Goal: Information Seeking & Learning: Learn about a topic

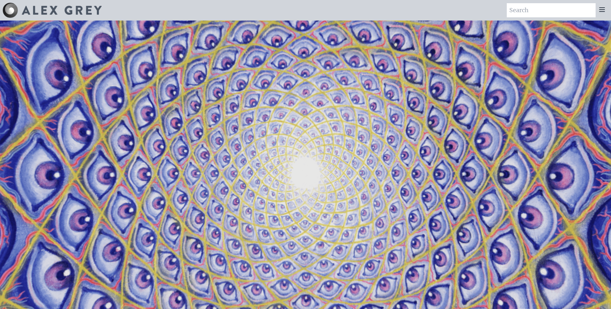
click at [530, 8] on input "search" at bounding box center [551, 10] width 89 height 14
type input "death"
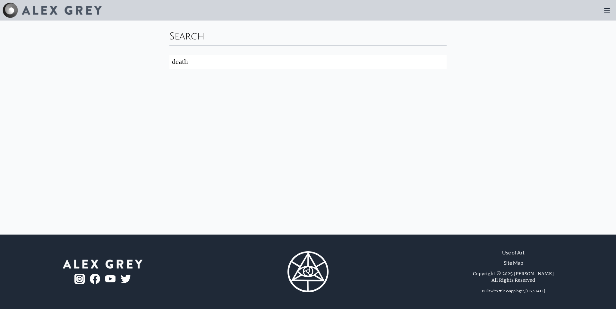
click at [205, 62] on input "death" at bounding box center [307, 62] width 277 height 14
type input "dying"
click button "Search" at bounding box center [0, 0] width 0 height 0
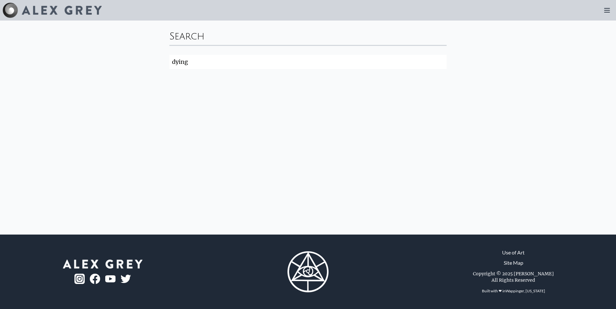
click at [205, 62] on input "dying" at bounding box center [307, 62] width 277 height 14
click button "Search" at bounding box center [0, 0] width 0 height 0
click at [23, 5] on div at bounding box center [52, 10] width 99 height 15
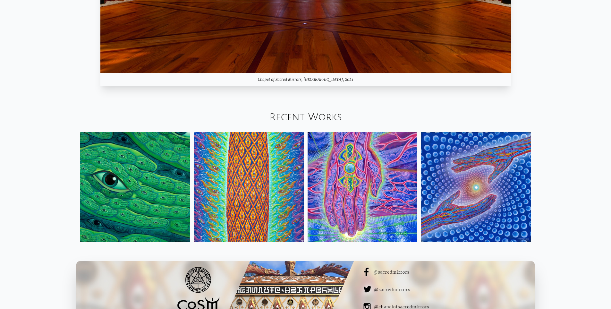
scroll to position [850, 0]
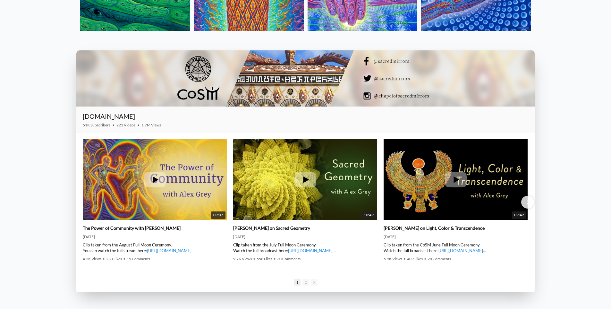
drag, startPoint x: 6, startPoint y: 155, endPoint x: 5, endPoint y: 158, distance: 3.6
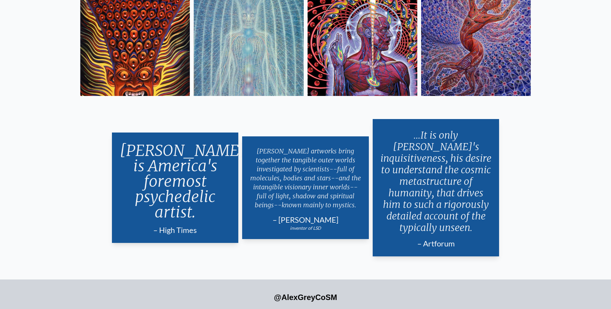
scroll to position [1590, 0]
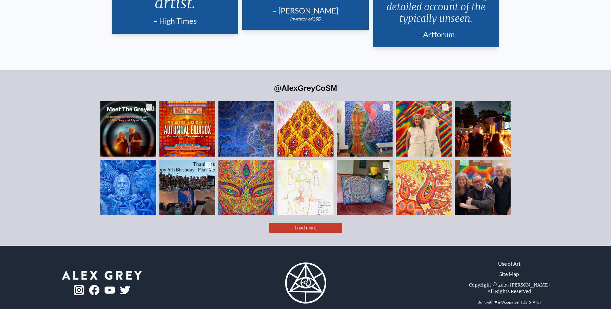
click at [321, 223] on button "Load more" at bounding box center [305, 228] width 73 height 10
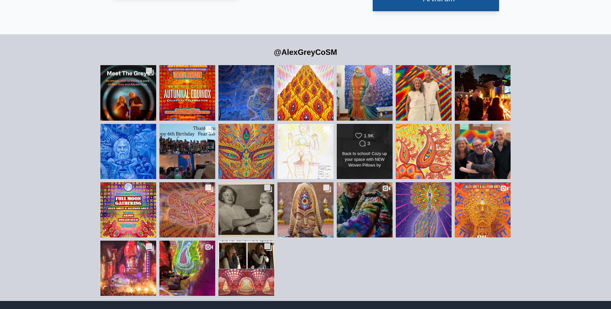
scroll to position [1635, 0]
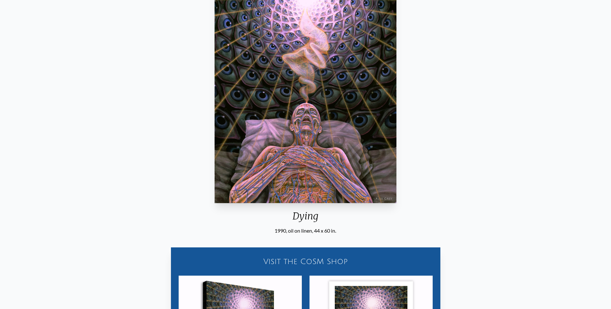
scroll to position [128, 0]
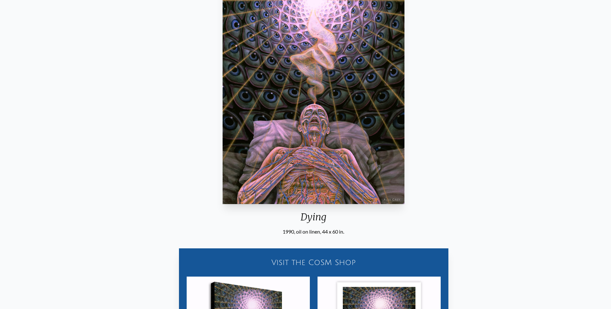
click at [332, 160] on img "104 / 133" at bounding box center [314, 80] width 182 height 247
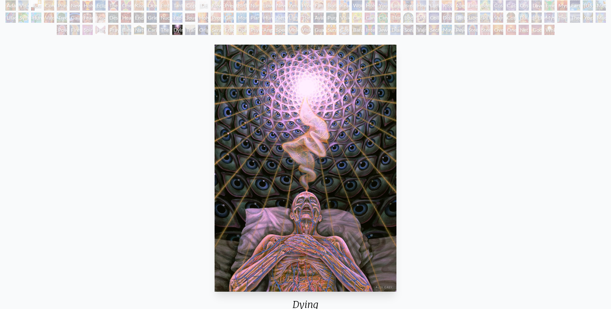
scroll to position [29, 0]
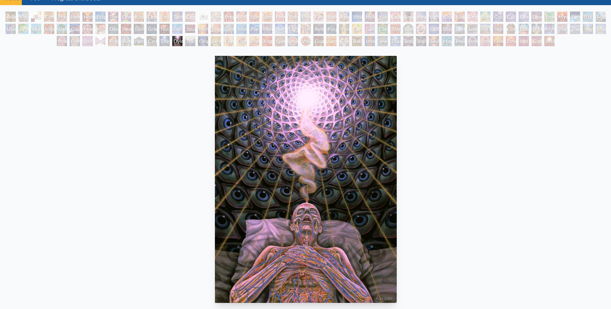
click at [229, 163] on img "104 / 133" at bounding box center [306, 179] width 182 height 247
click at [185, 42] on div "Transfiguration" at bounding box center [190, 41] width 10 height 10
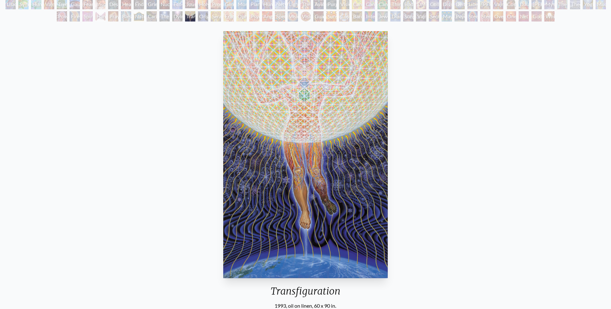
scroll to position [50, 0]
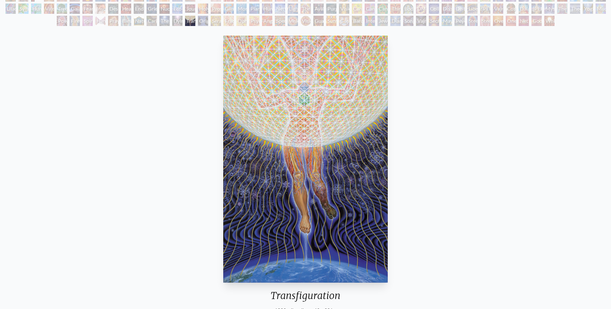
click at [207, 22] on div "Original Face" at bounding box center [203, 21] width 10 height 10
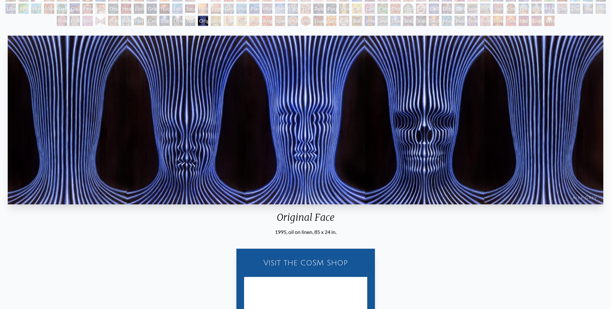
click at [221, 19] on div "Seraphic Transport Docking on the Third Eye" at bounding box center [216, 21] width 10 height 10
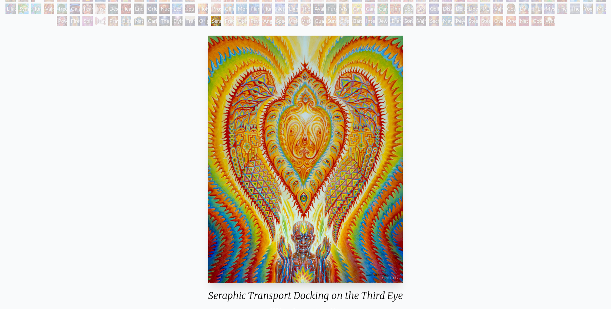
click at [276, 22] on div "Spectral Lotus" at bounding box center [280, 21] width 10 height 10
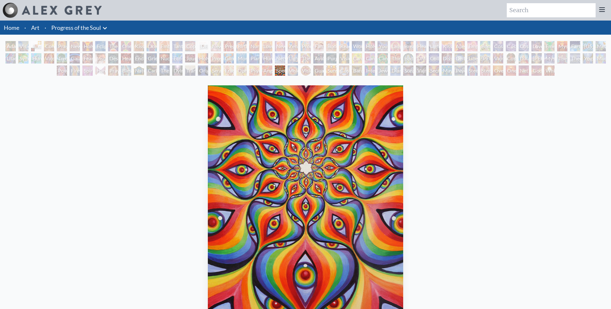
click at [298, 71] on div "Vision Crystal" at bounding box center [293, 70] width 10 height 10
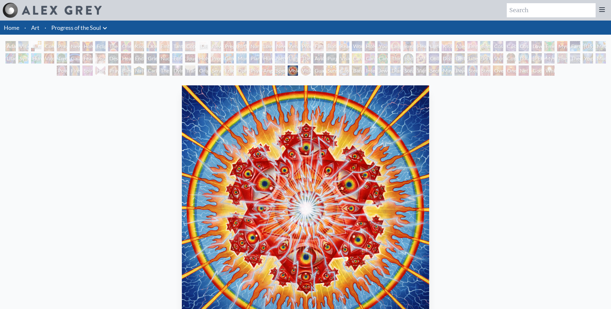
click at [313, 67] on div "Guardian of Infinite Vision" at bounding box center [318, 70] width 10 height 10
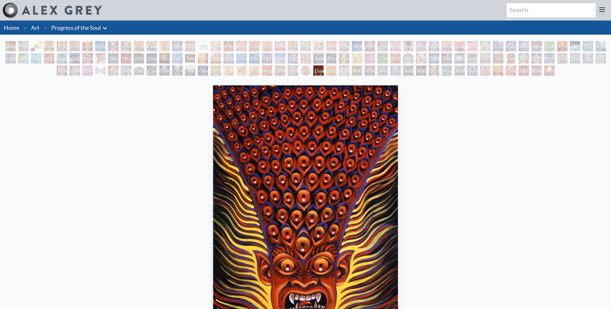
click at [332, 74] on div "Sunyata" at bounding box center [331, 70] width 10 height 10
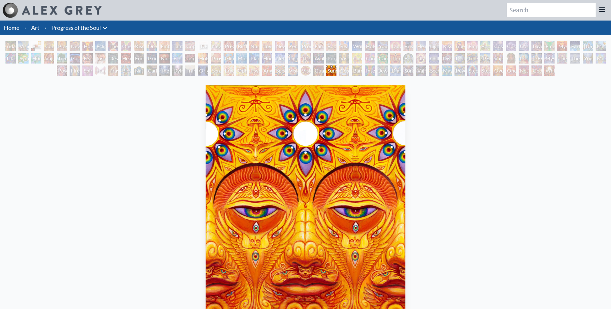
scroll to position [32, 0]
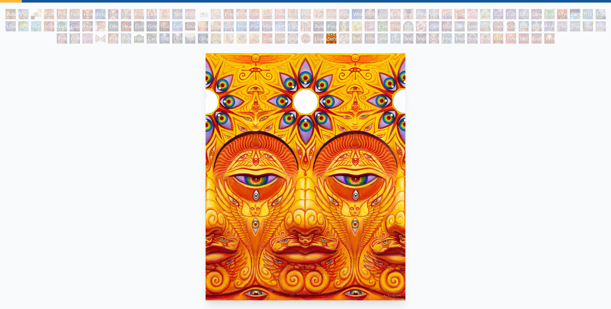
click at [352, 35] on div "Bardo Being" at bounding box center [357, 38] width 10 height 10
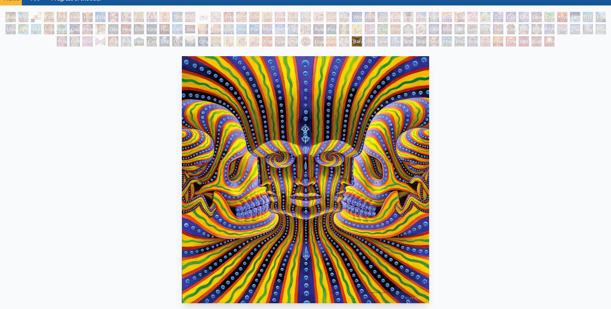
scroll to position [12, 0]
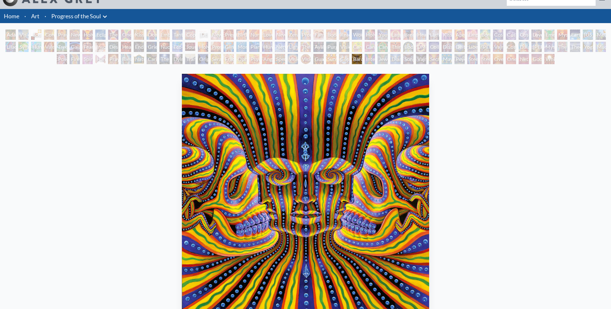
click at [366, 61] on div "Interbeing" at bounding box center [370, 59] width 10 height 10
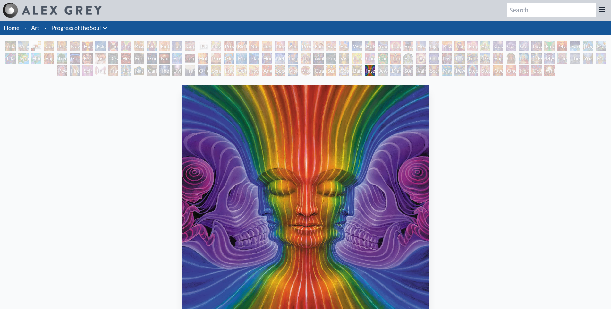
click at [375, 72] on div "Interbeing" at bounding box center [370, 70] width 10 height 10
click at [374, 61] on div "Cannabis Sutra" at bounding box center [370, 58] width 10 height 10
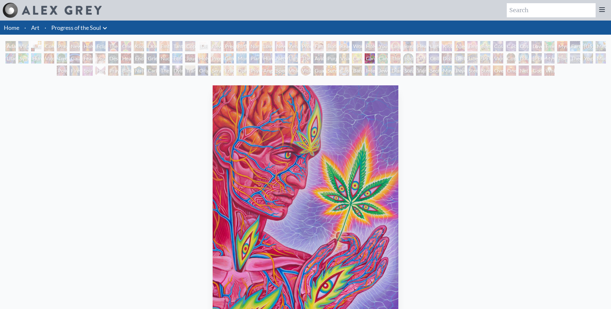
drag, startPoint x: 437, startPoint y: 210, endPoint x: 478, endPoint y: 275, distance: 77.7
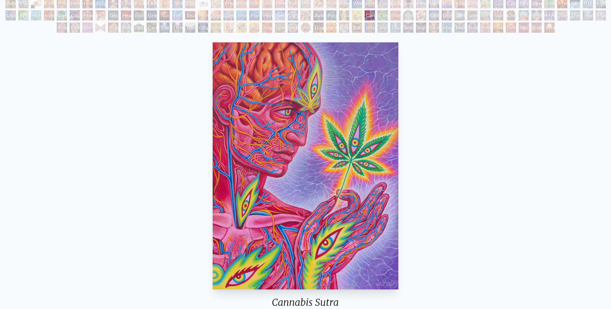
scroll to position [17, 0]
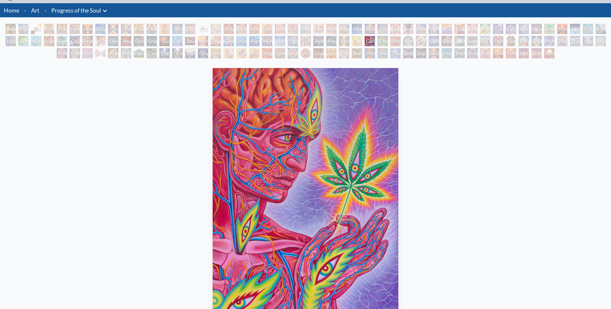
click at [233, 54] on div "Fractal Eyes" at bounding box center [228, 53] width 10 height 10
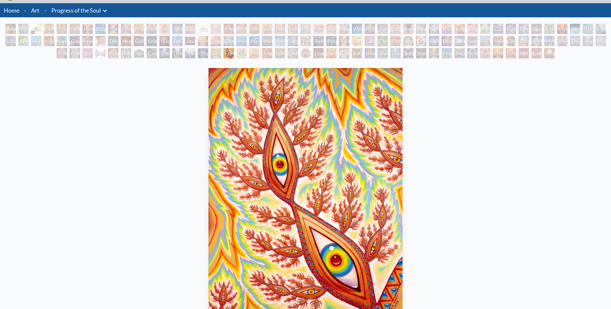
click at [199, 54] on div "Original Face" at bounding box center [203, 53] width 10 height 10
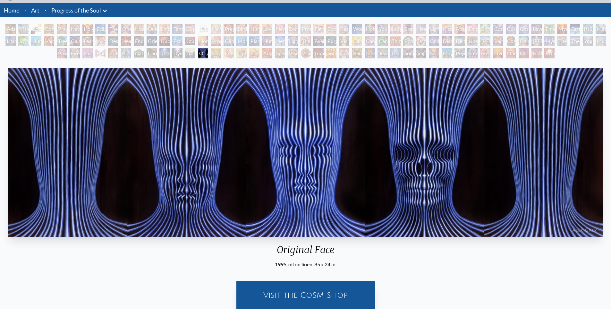
click at [176, 58] on div "Dying" at bounding box center [177, 53] width 10 height 10
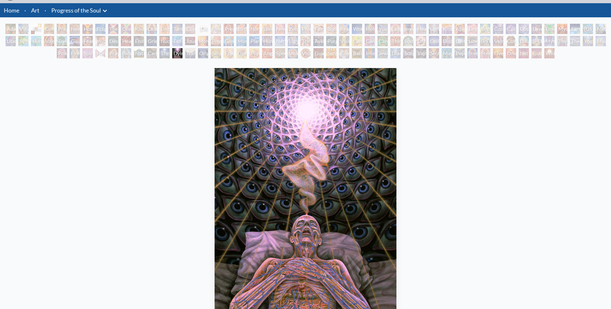
click at [159, 53] on div "The Soul Finds It's Way" at bounding box center [164, 53] width 10 height 10
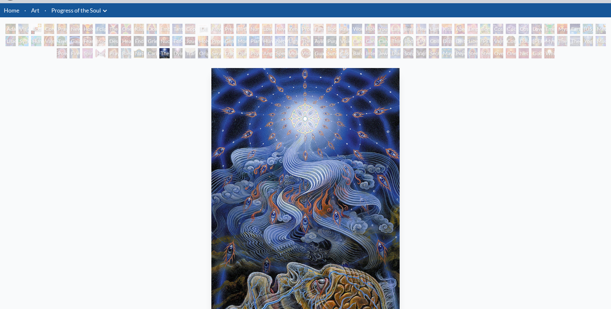
click at [132, 53] on div "[PERSON_NAME] & Eve Visionary Origin of Language Body, Mind, Spirit Contemplati…" at bounding box center [305, 42] width 611 height 37
click at [125, 50] on div "Blessing Hand" at bounding box center [126, 53] width 10 height 10
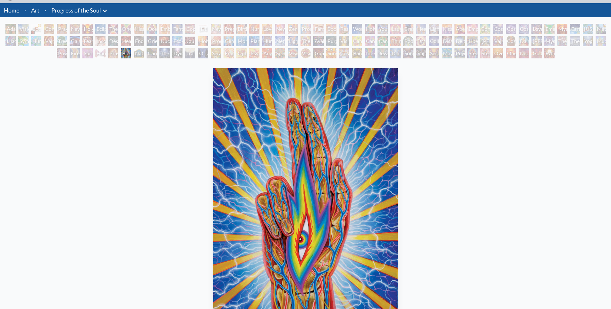
click at [100, 52] on div "Hands that See" at bounding box center [100, 53] width 10 height 10
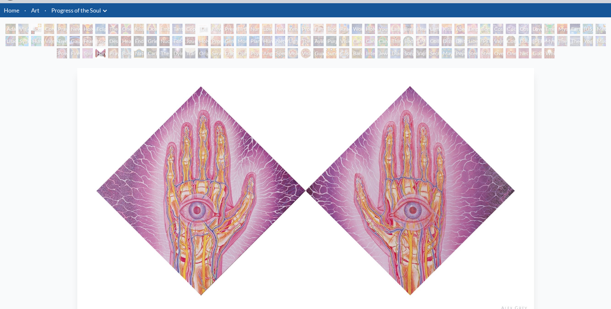
click at [290, 65] on div "Hands that See 1984, oil on linen, 14 x 14 in. Visit the CoSM Shop" at bounding box center [305, 228] width 611 height 337
click at [288, 51] on div "Vision Crystal" at bounding box center [293, 53] width 10 height 10
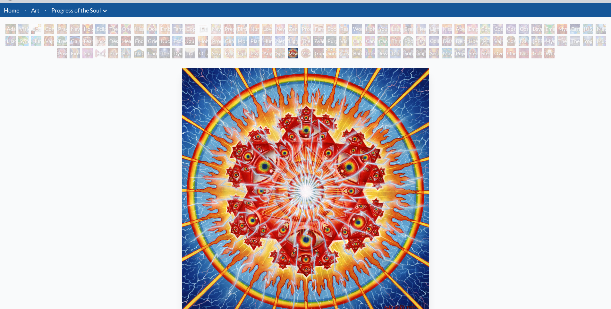
click at [293, 38] on div "Lightworker" at bounding box center [293, 41] width 10 height 10
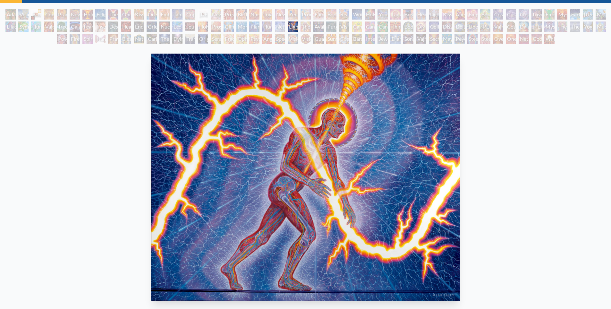
scroll to position [46, 0]
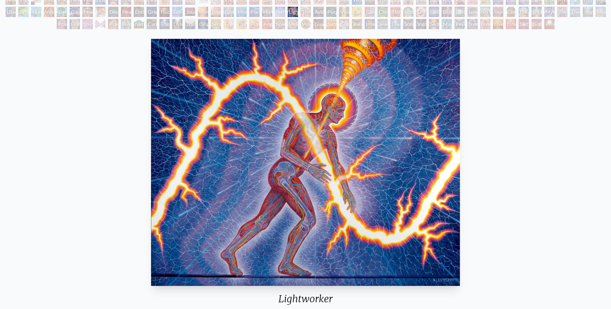
drag, startPoint x: 224, startPoint y: 14, endPoint x: 226, endPoint y: 24, distance: 10.7
click at [227, 14] on div "Glimpsing the Empyrean" at bounding box center [228, 12] width 10 height 10
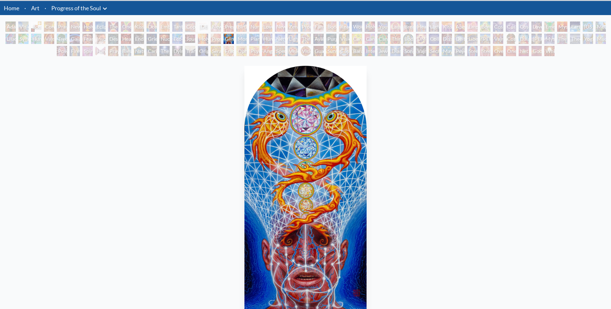
scroll to position [64, 0]
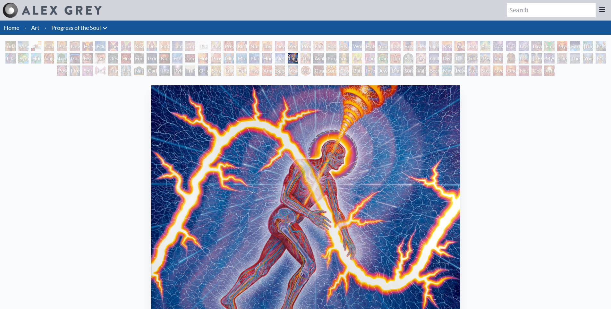
click at [159, 73] on div "The Soul Finds It's Way" at bounding box center [164, 70] width 10 height 10
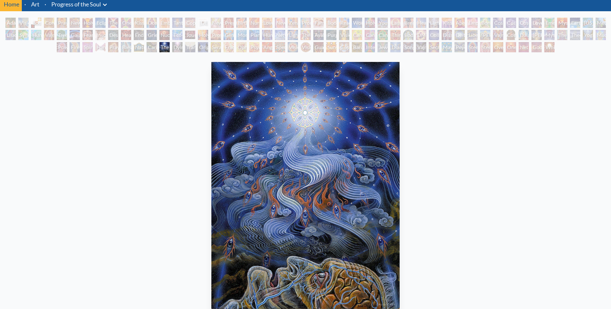
scroll to position [32, 0]
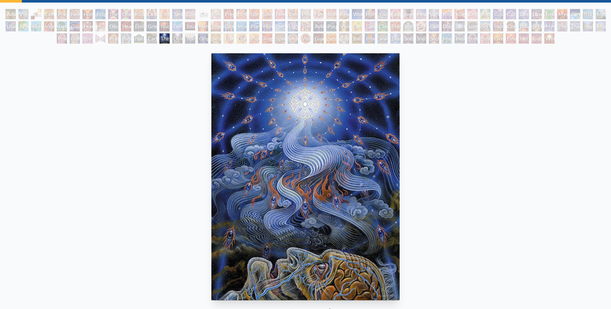
drag, startPoint x: 175, startPoint y: 40, endPoint x: 177, endPoint y: 47, distance: 6.9
click at [176, 42] on div "Dying" at bounding box center [177, 38] width 10 height 10
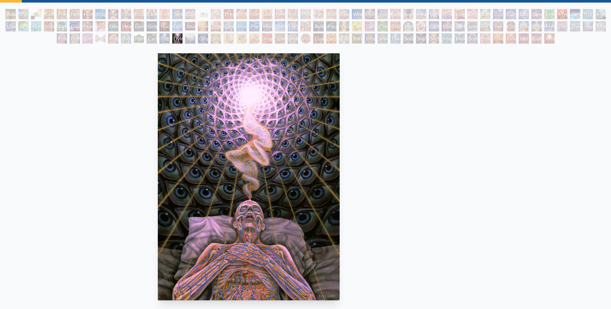
click at [239, 159] on img "104 / 133" at bounding box center [249, 176] width 182 height 247
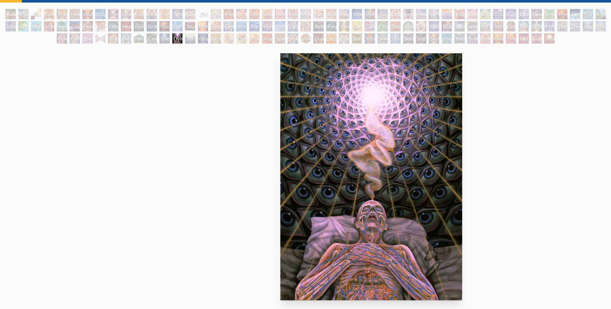
click at [342, 153] on img "104 / 133" at bounding box center [371, 176] width 182 height 247
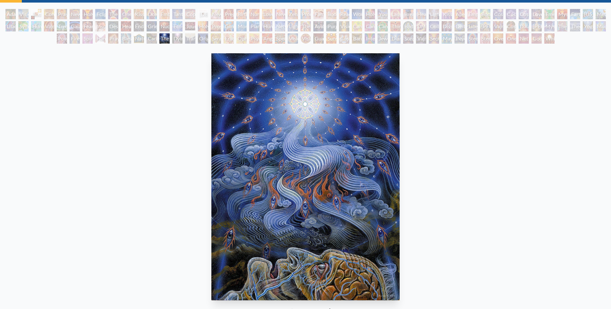
click at [558, 150] on div "The Soul Finds It's Way 2001, acrylic on wood, 11 x 14 in. Visit the CoSM Shop" at bounding box center [305, 214] width 601 height 327
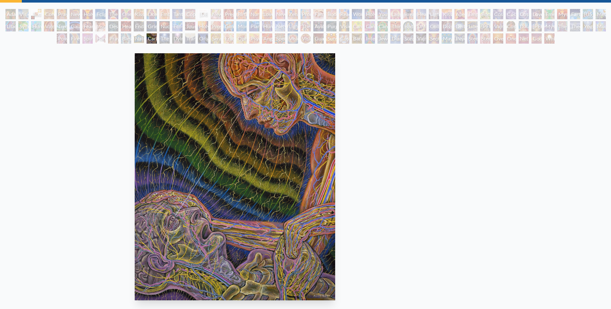
click at [143, 162] on div "Caring 2001, oil on linen, 20 x 24 in. Visit the CoSM Shop Caring - Notecard" at bounding box center [235, 286] width 601 height 471
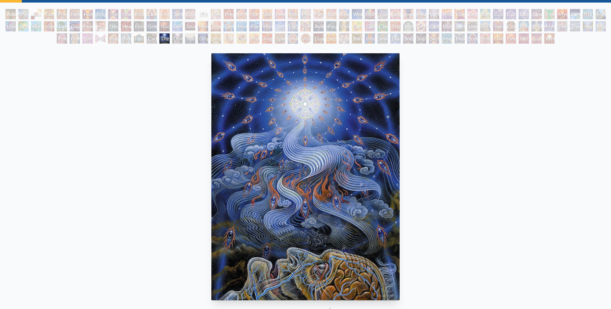
click at [211, 162] on img "103 / 133" at bounding box center [305, 176] width 188 height 247
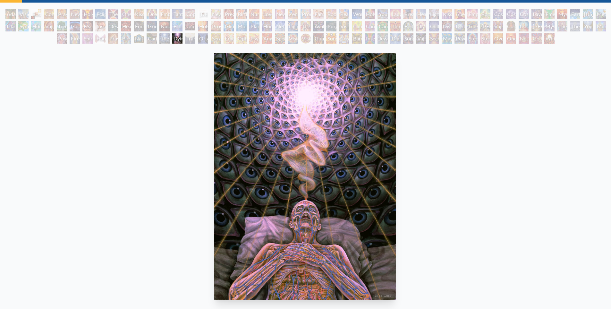
click at [222, 171] on img "104 / 133" at bounding box center [305, 176] width 182 height 247
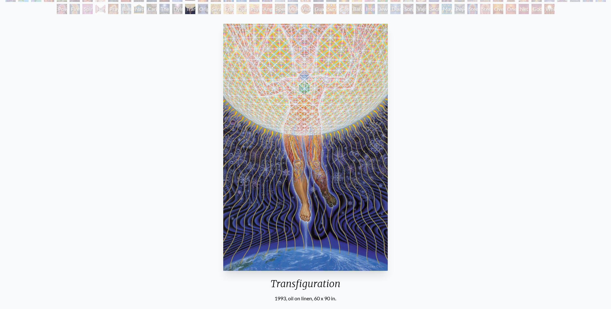
scroll to position [64, 0]
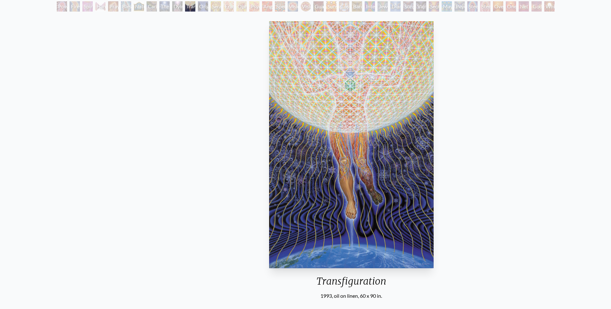
click at [311, 143] on div "Transfiguration 1993, oil on linen, 60 x 90 in. Visit the CoSM Shop Transfigura…" at bounding box center [351, 254] width 601 height 471
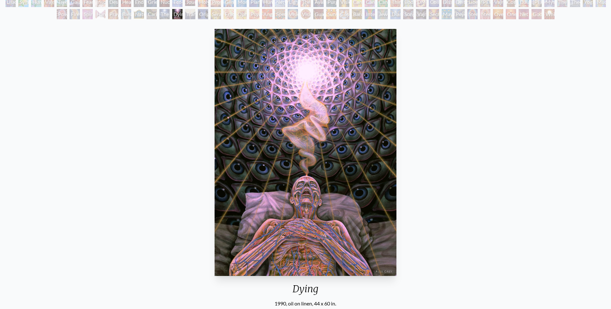
scroll to position [39, 0]
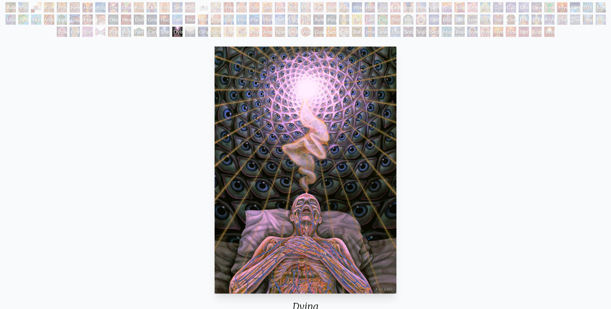
drag, startPoint x: 183, startPoint y: 154, endPoint x: 181, endPoint y: 158, distance: 5.0
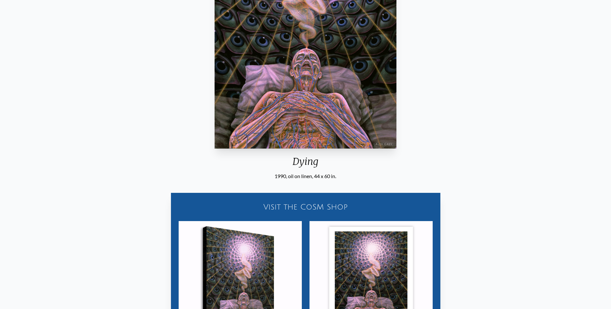
scroll to position [234, 0]
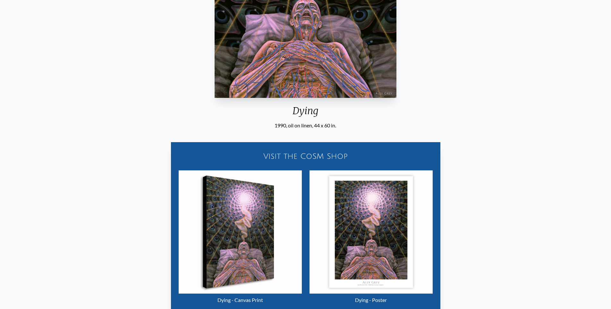
drag, startPoint x: 435, startPoint y: 194, endPoint x: 447, endPoint y: 219, distance: 27.0
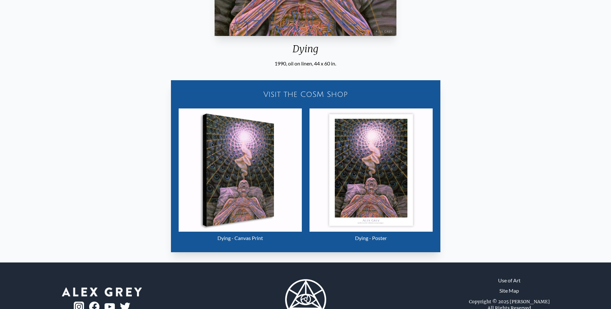
drag, startPoint x: 470, startPoint y: 235, endPoint x: 492, endPoint y: 196, distance: 44.7
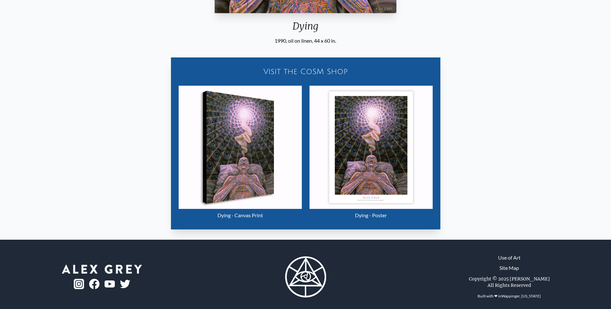
scroll to position [324, 0]
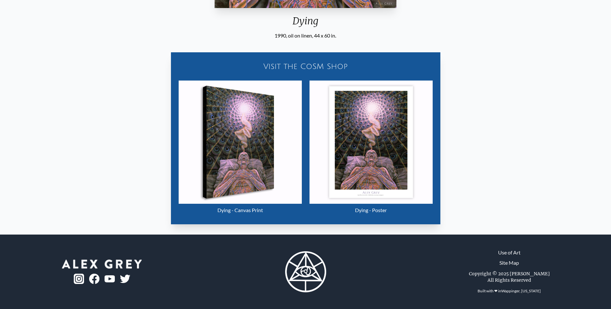
drag, startPoint x: 321, startPoint y: 272, endPoint x: 318, endPoint y: 262, distance: 9.9
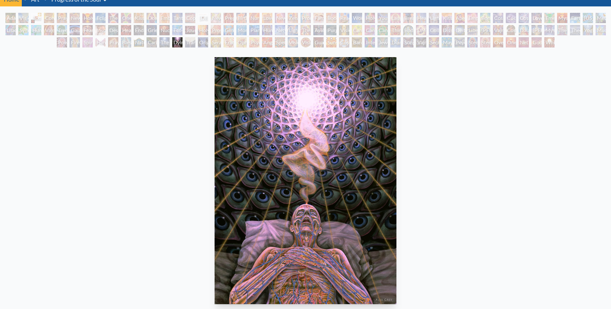
scroll to position [0, 0]
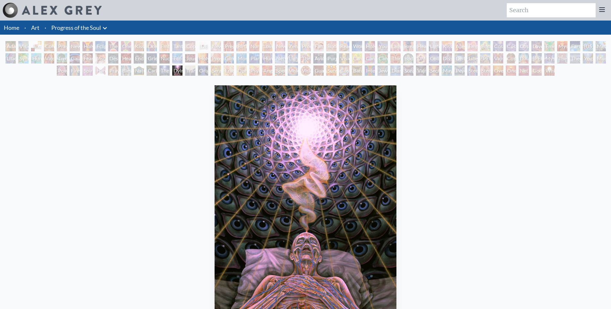
click at [253, 72] on div "Psychomicrograph of a Fractal Paisley Cherub Feather Tip" at bounding box center [254, 70] width 10 height 10
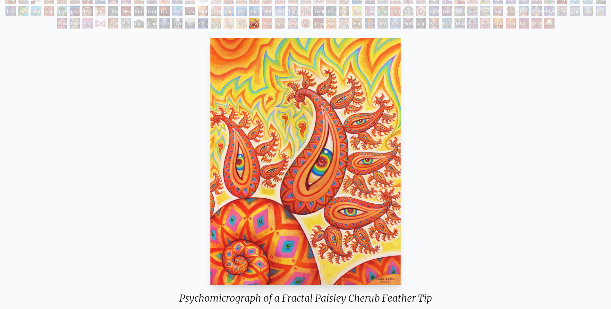
scroll to position [27, 0]
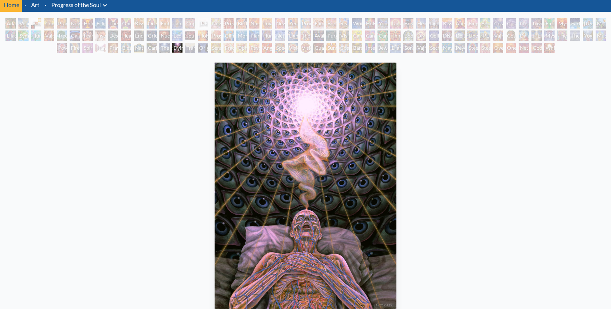
scroll to position [4, 0]
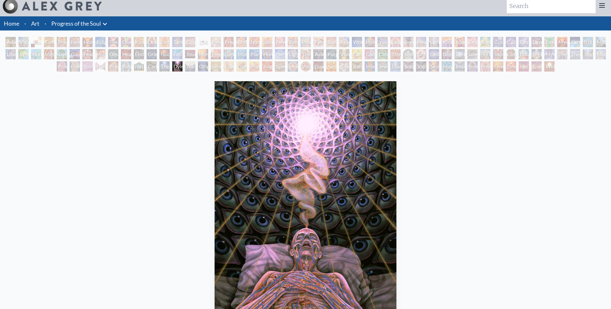
drag, startPoint x: 315, startPoint y: 123, endPoint x: 308, endPoint y: 123, distance: 6.4
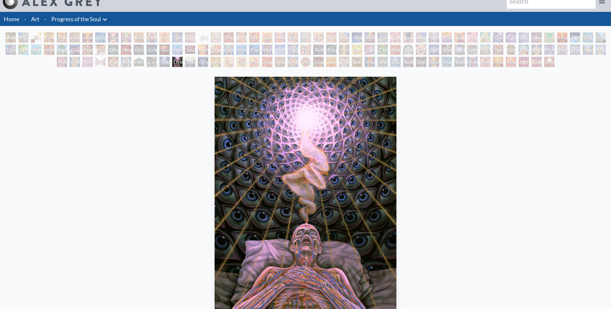
drag, startPoint x: 305, startPoint y: 209, endPoint x: 305, endPoint y: 214, distance: 5.1
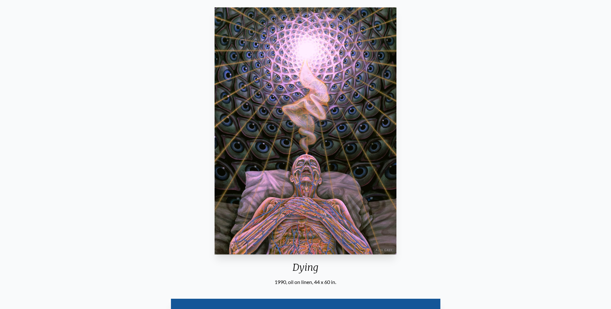
scroll to position [77, 0]
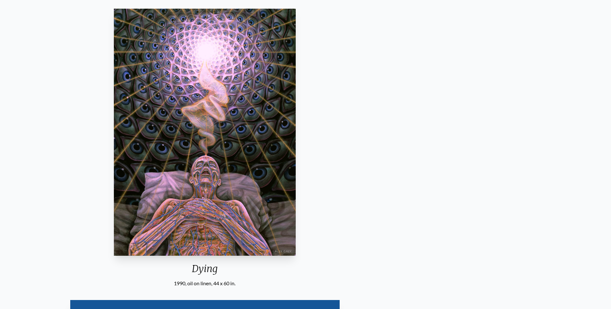
click at [610, 225] on html "Art Writings About" at bounding box center [305, 239] width 611 height 633
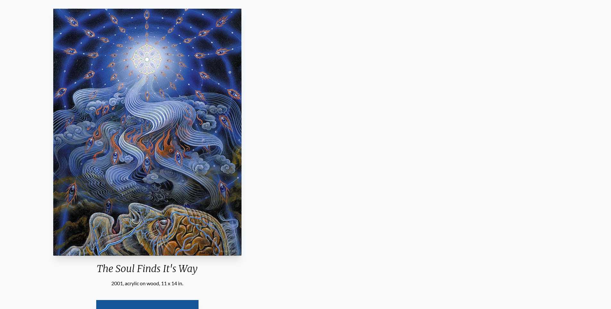
click at [216, 235] on div "The Soul Finds It's Way 2001, acrylic on wood, 11 x 14 in. Visit the CoSM Shop" at bounding box center [147, 169] width 601 height 327
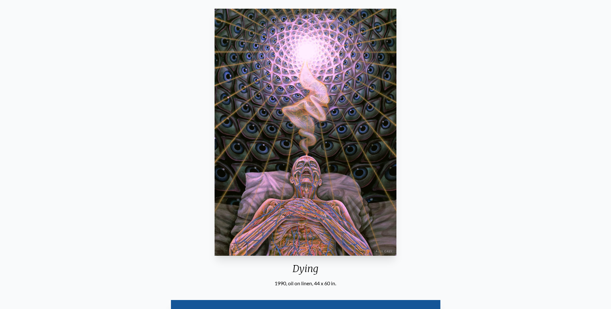
click at [149, 222] on div "Dying 1990, oil on linen, 44 x 60 in. Visit the CoSM Shop Dying - Canvas Print" at bounding box center [305, 241] width 601 height 471
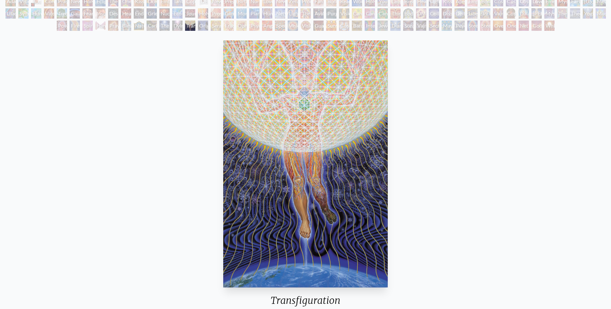
scroll to position [45, 0]
click at [345, 133] on div "Transfiguration 1993, oil on linen, 60 x 90 in. Visit the CoSM Shop Transfigura…" at bounding box center [305, 273] width 601 height 471
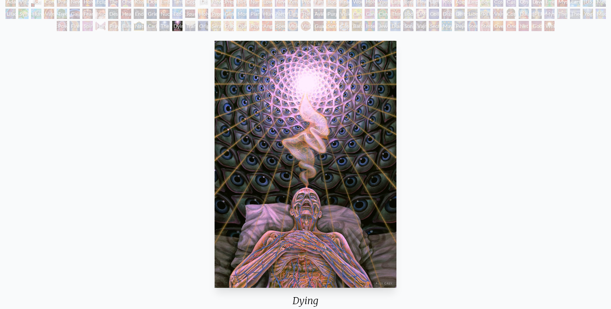
click at [339, 145] on img "104 / 133" at bounding box center [305, 164] width 182 height 247
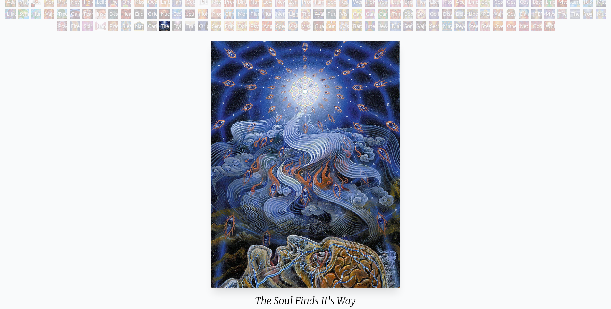
click at [225, 158] on img "103 / 133" at bounding box center [305, 164] width 188 height 247
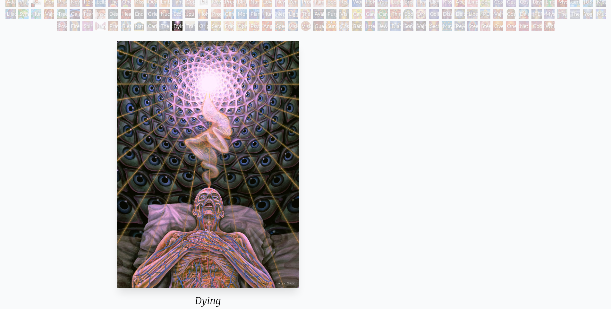
click at [134, 165] on img "104 / 133" at bounding box center [208, 164] width 182 height 247
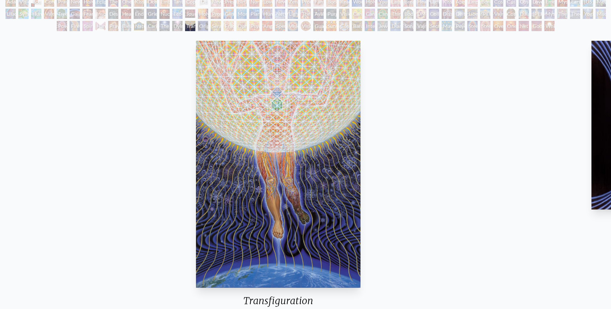
click at [196, 171] on img "105 / 133" at bounding box center [278, 164] width 164 height 247
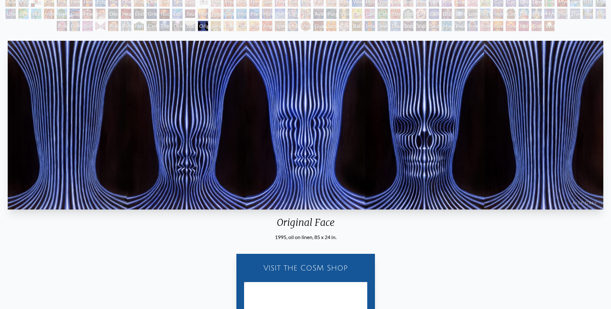
click at [85, 183] on img "106 / 133" at bounding box center [305, 125] width 595 height 169
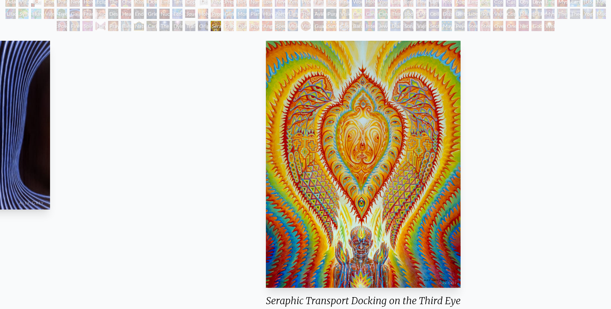
click at [589, 156] on div "Seraphic Transport Docking on the Third Eye 2004, acrylic on wood, 11 x 14 in. …" at bounding box center [363, 201] width 601 height 327
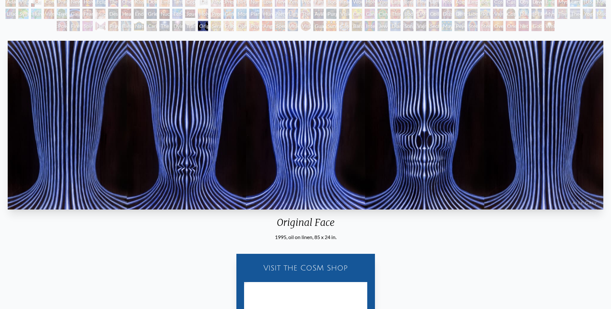
click at [514, 168] on img "106 / 133" at bounding box center [305, 125] width 595 height 169
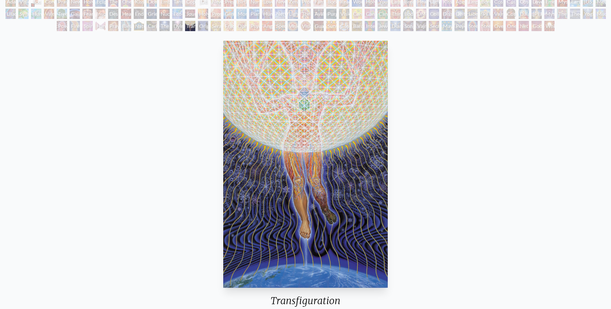
click at [393, 162] on div "Transfiguration 1993, oil on linen, 60 x 90 in. Visit the CoSM Shop Transfigura…" at bounding box center [305, 273] width 601 height 471
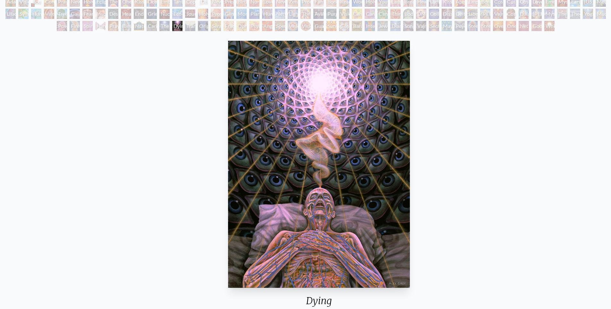
click at [197, 182] on div "Dying 1990, oil on linen, 44 x 60 in. Visit the CoSM Shop Dying - Canvas Print" at bounding box center [319, 273] width 601 height 471
